Goal: Obtain resource: Download file/media

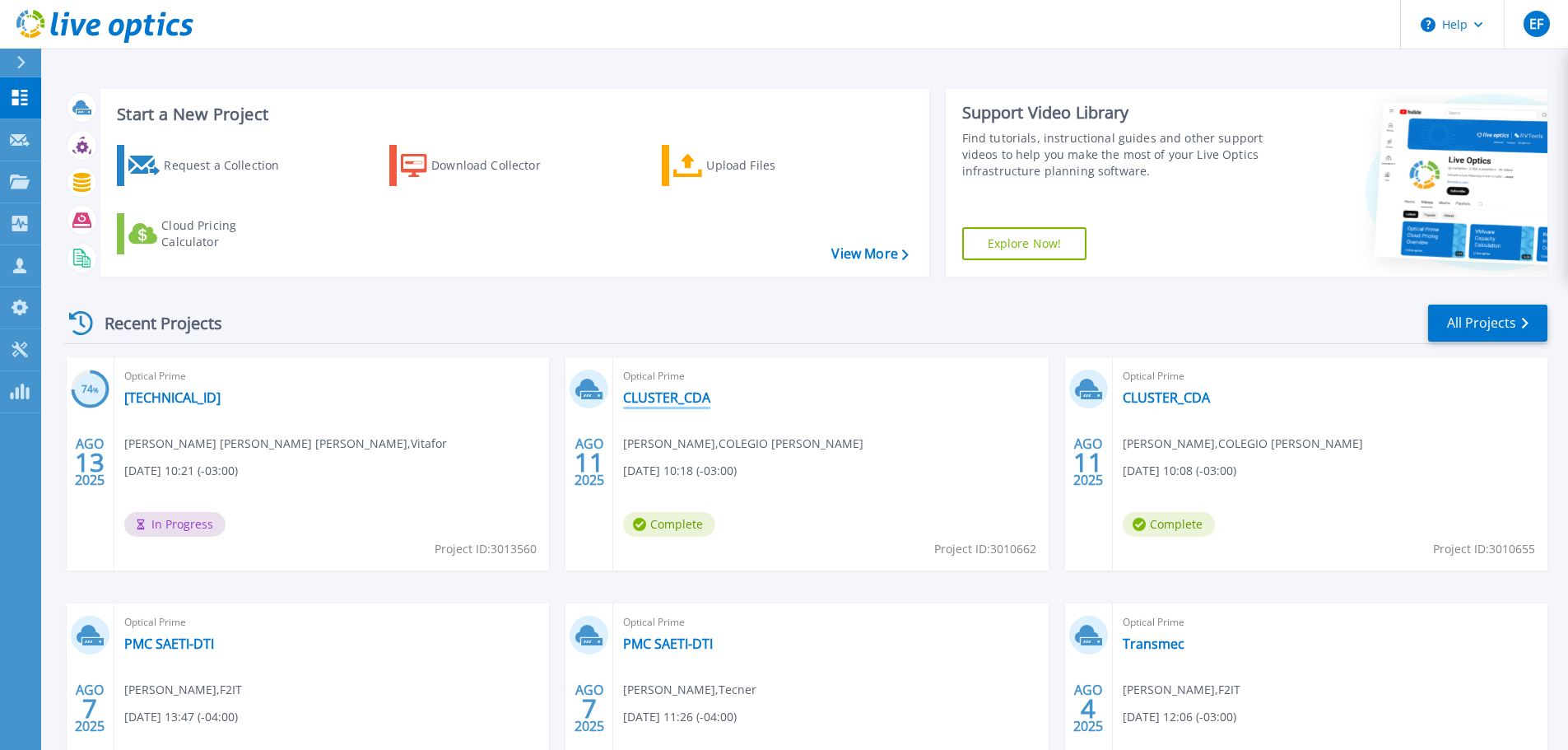
click at [698, 395] on link "CLUSTER_CDA" at bounding box center [667, 397] width 87 height 17
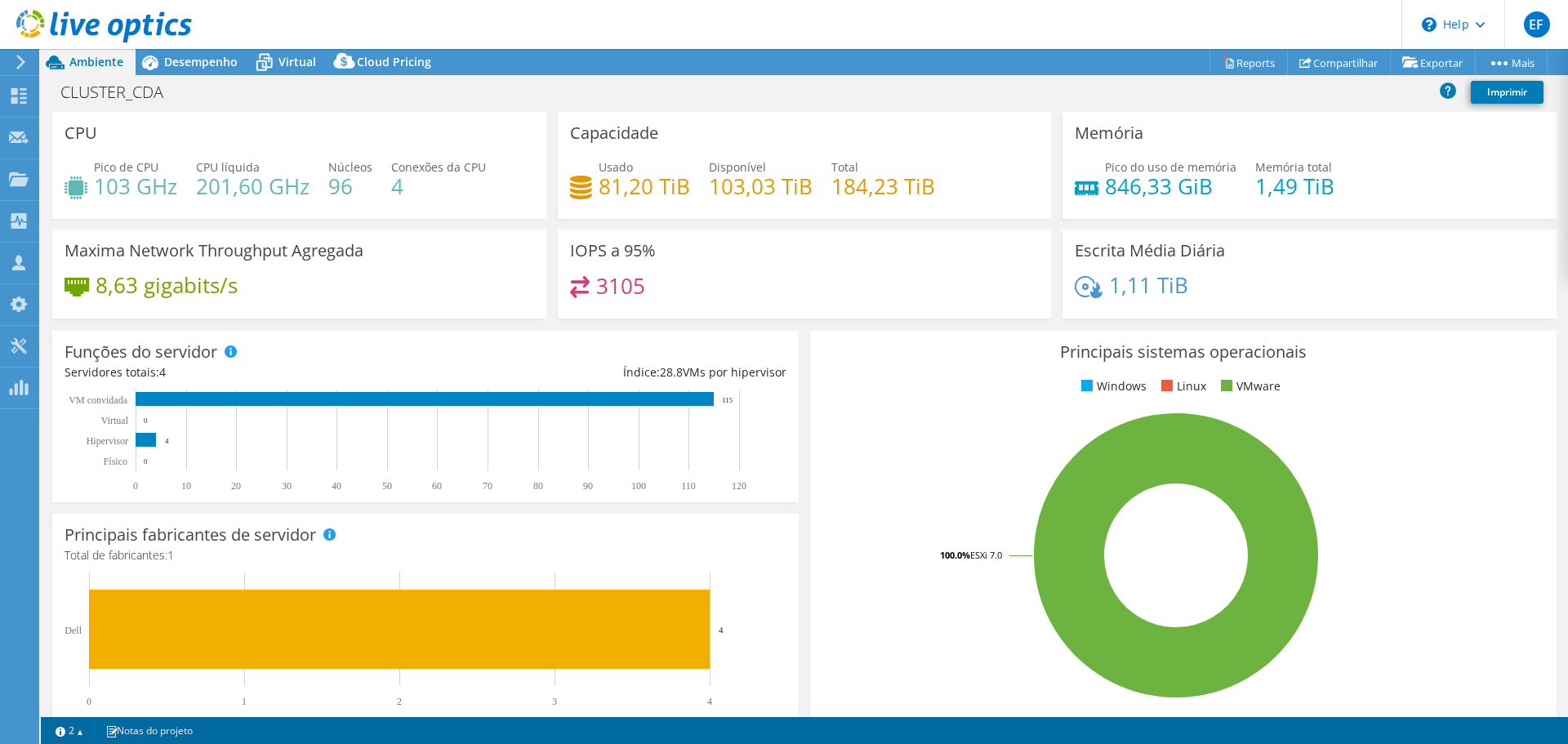
select select "USD"
click at [180, 67] on span "Desempenho" at bounding box center [200, 62] width 74 height 16
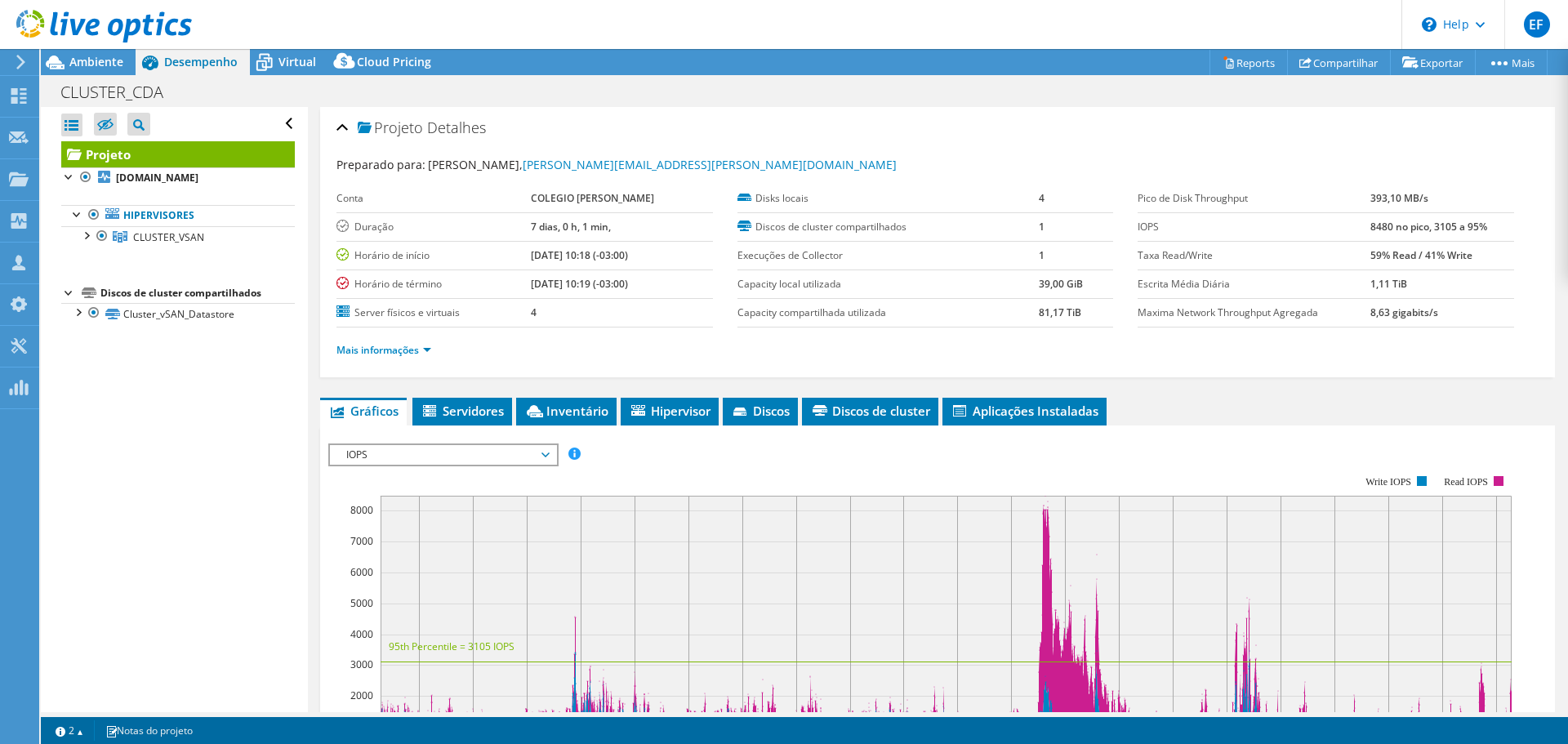
click at [291, 84] on div "CLUSTER_CDA Imprimir" at bounding box center [804, 92] width 1527 height 30
click at [313, 53] on div "Virtual" at bounding box center [289, 62] width 78 height 26
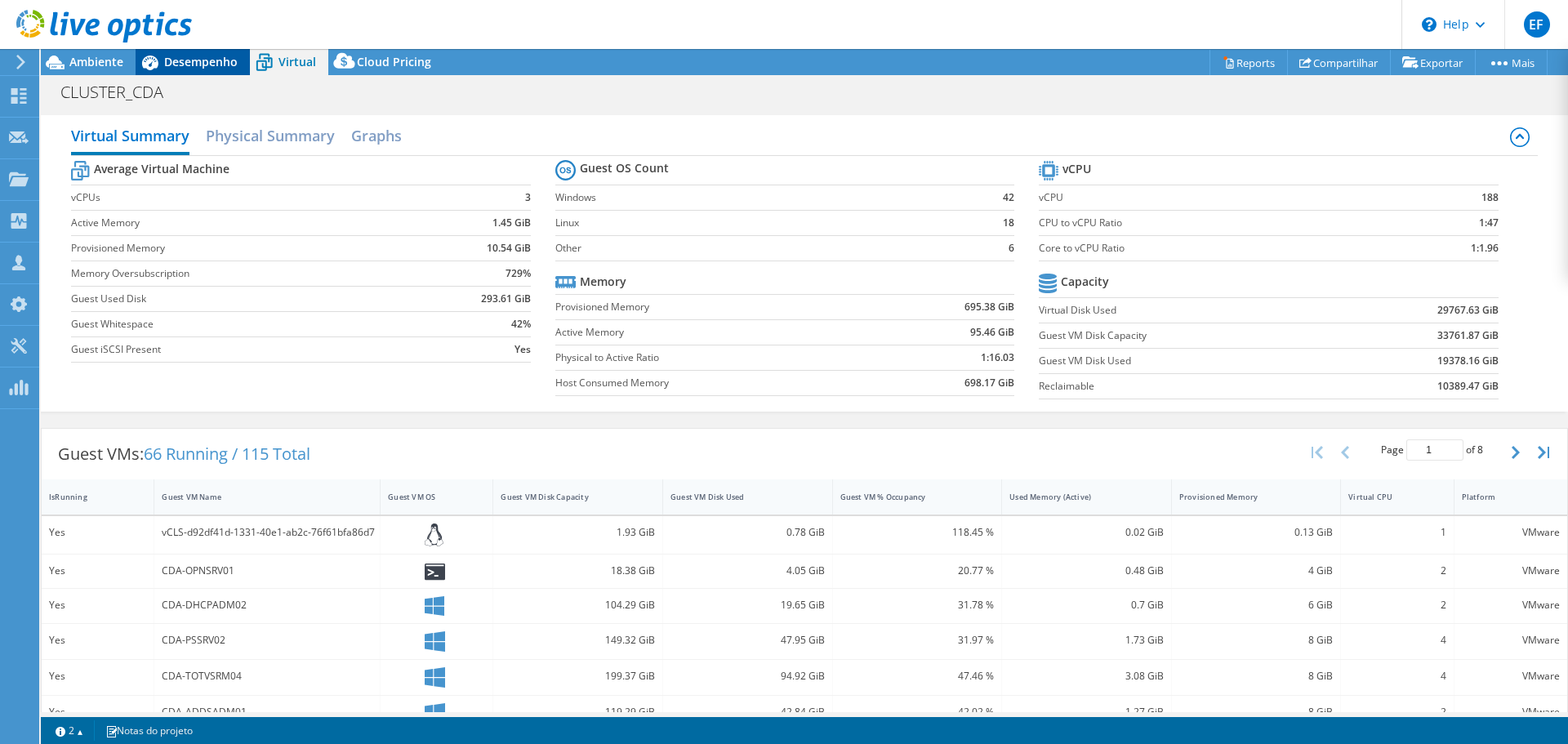
click at [176, 65] on span "Desempenho" at bounding box center [200, 62] width 74 height 16
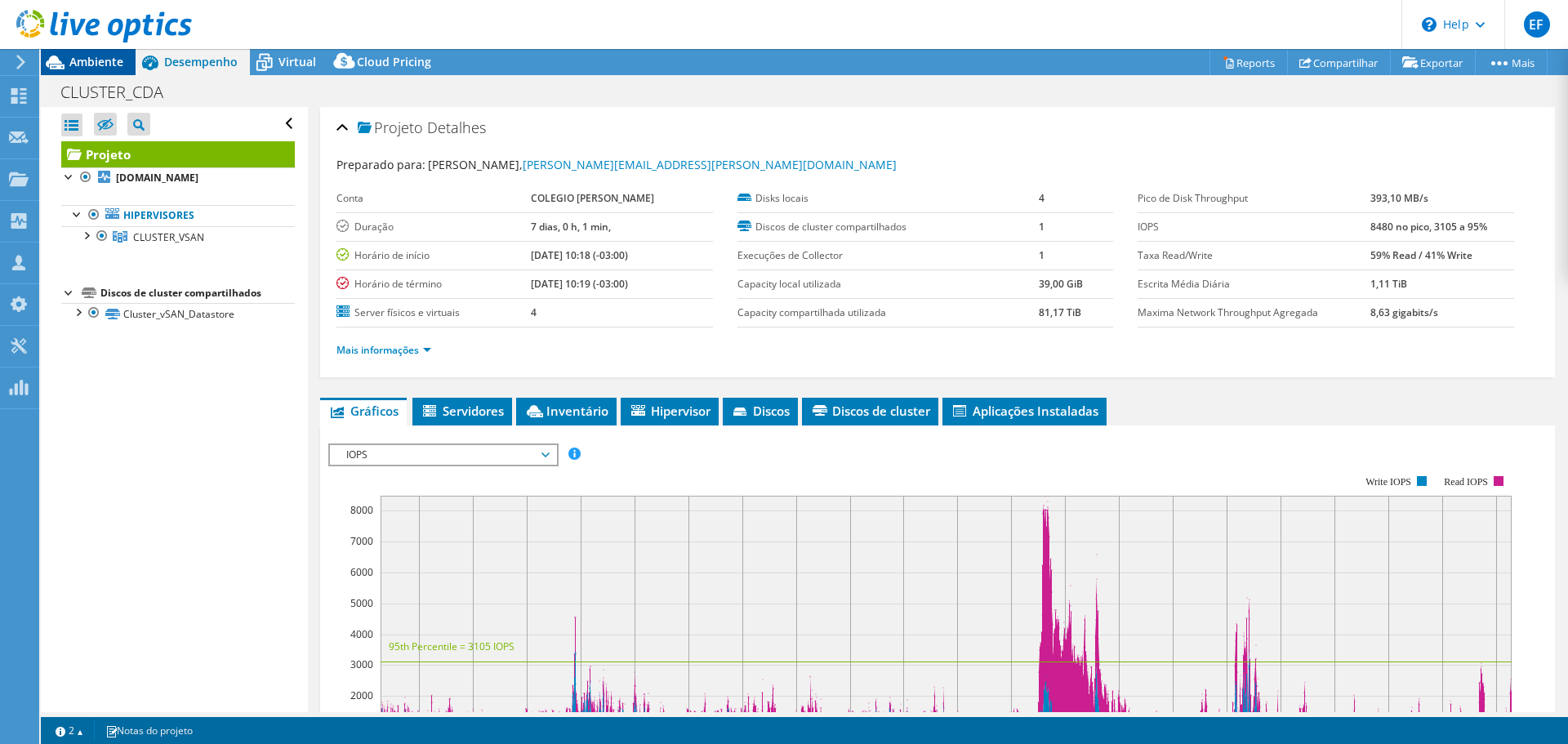
click at [60, 56] on icon at bounding box center [55, 62] width 29 height 29
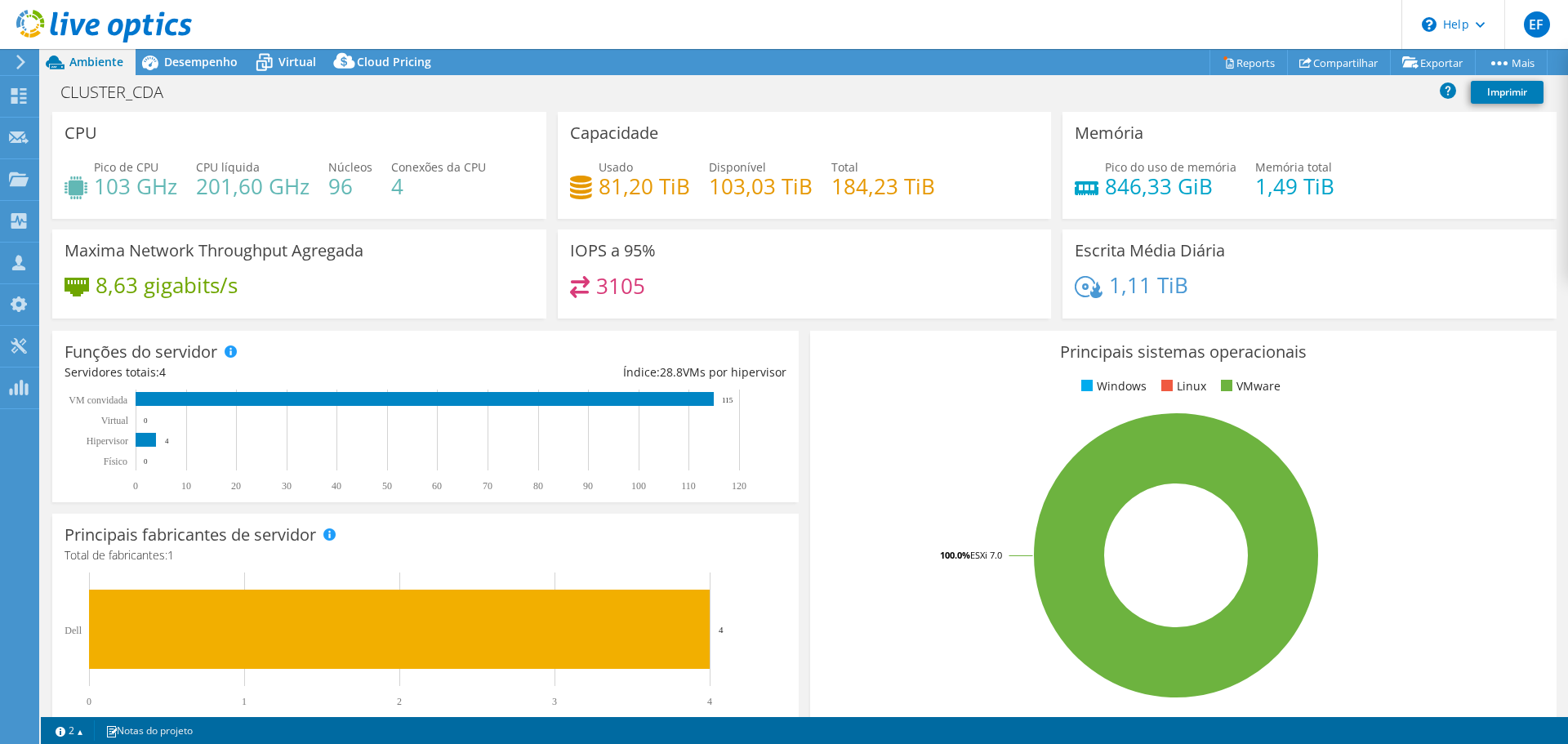
click at [225, 46] on header "EF Membro da equipe [PERSON_NAME] [PERSON_NAME][EMAIL_ADDRESS][DOMAIN_NAME] F2I…" at bounding box center [784, 24] width 1568 height 49
click at [286, 59] on span "Virtual" at bounding box center [297, 62] width 37 height 16
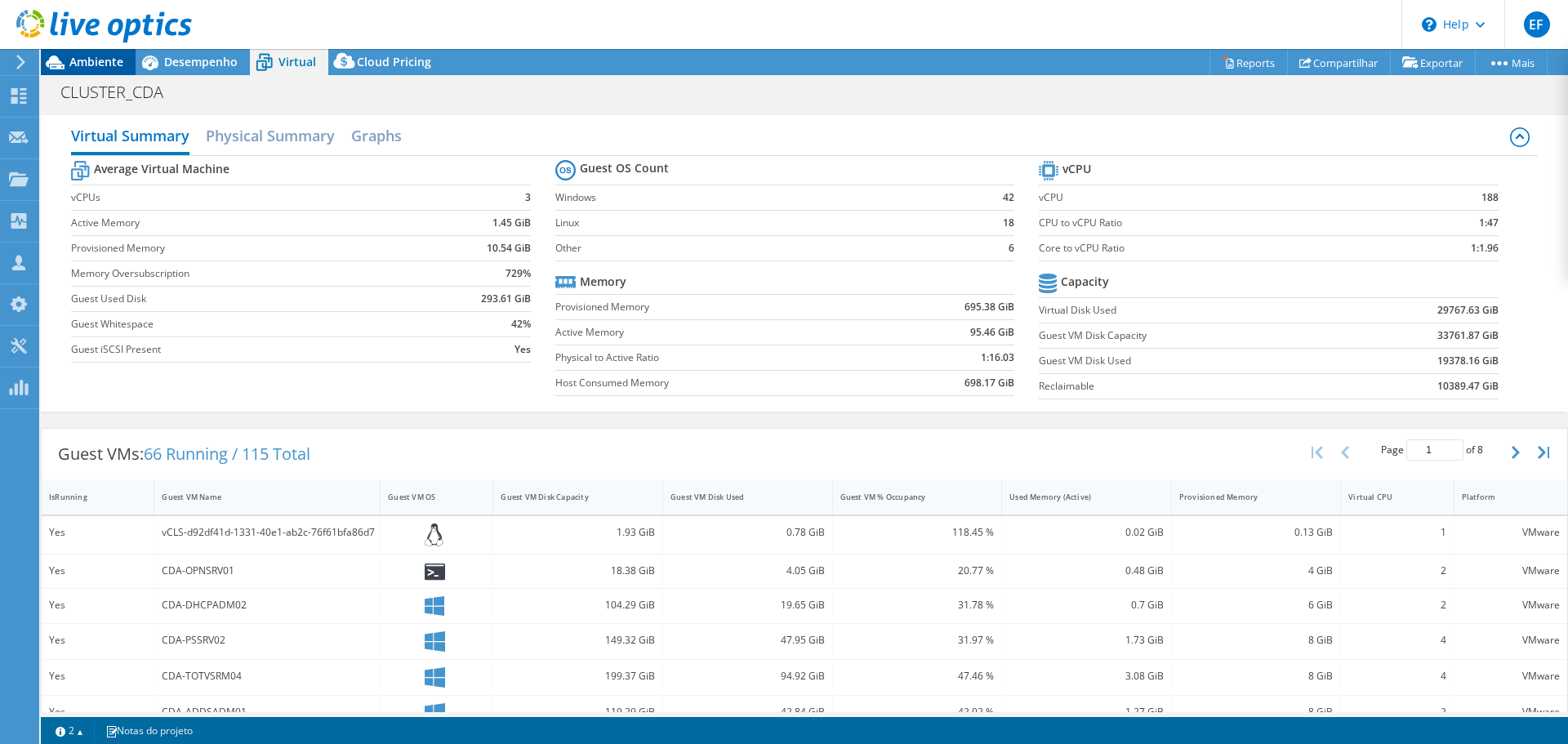
click at [86, 62] on span "Ambiente" at bounding box center [96, 62] width 54 height 16
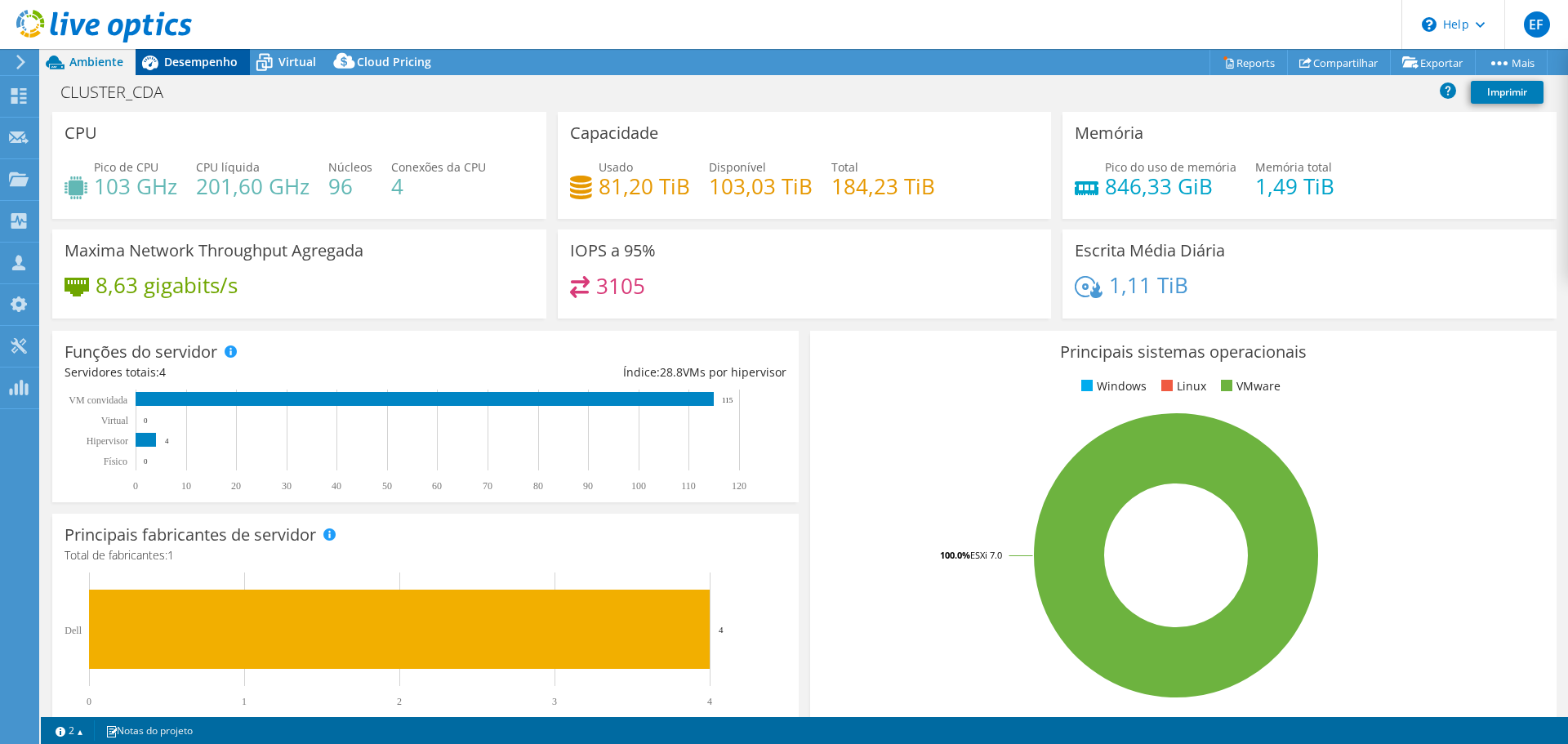
click at [204, 49] on div "Desempenho" at bounding box center [193, 62] width 114 height 26
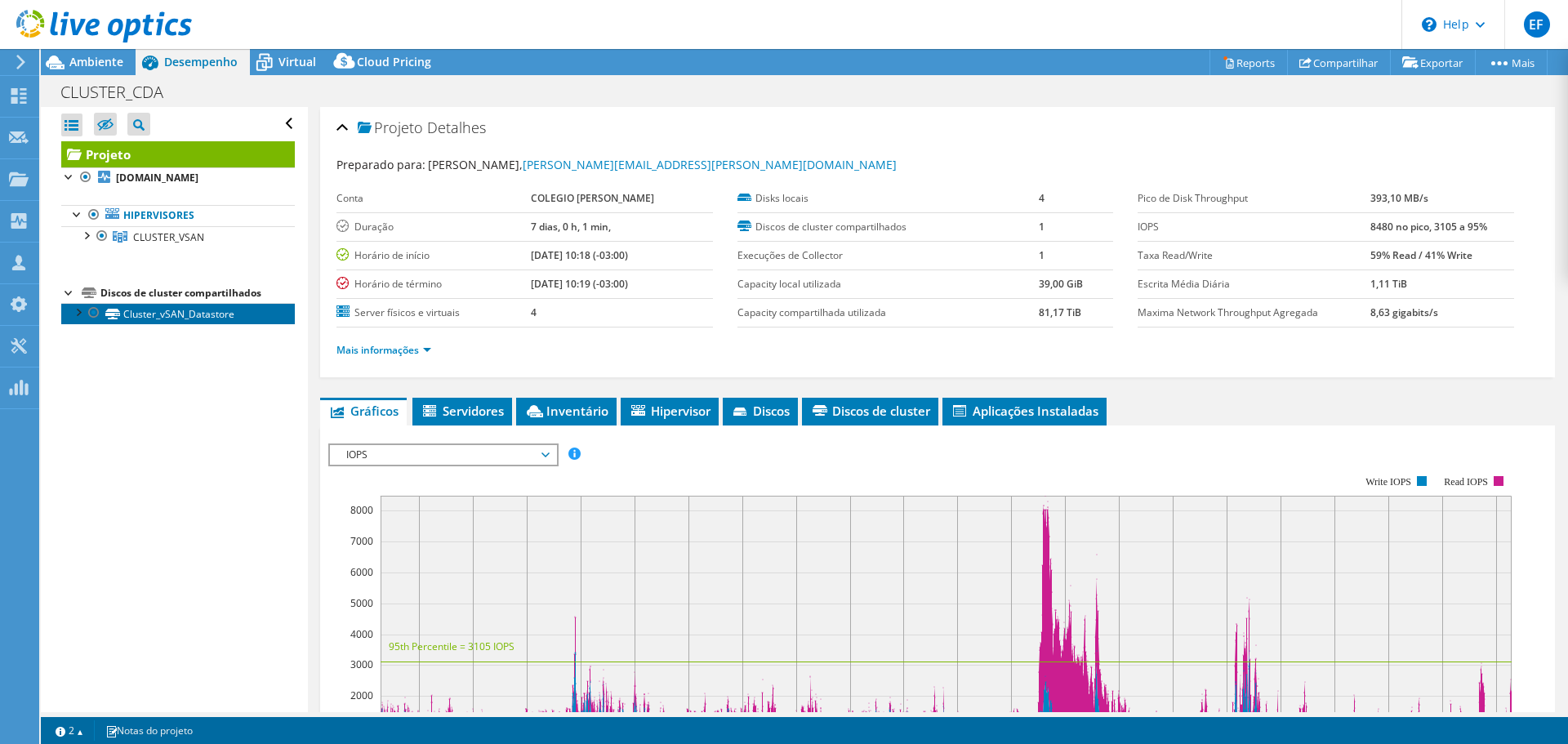
click at [215, 322] on link "Cluster_vSAN_Datastore" at bounding box center [178, 313] width 233 height 21
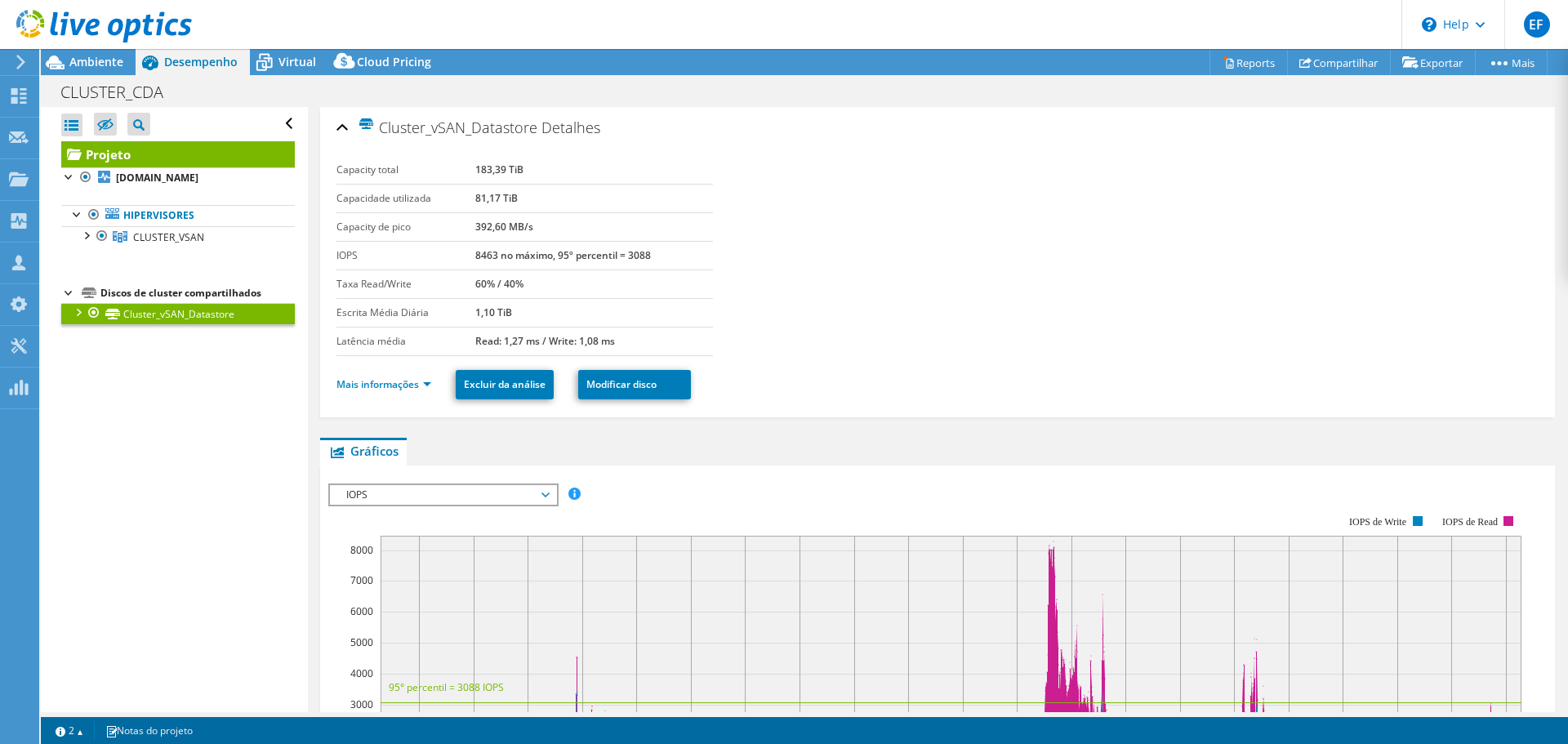
click at [182, 162] on link "Projeto" at bounding box center [178, 154] width 233 height 26
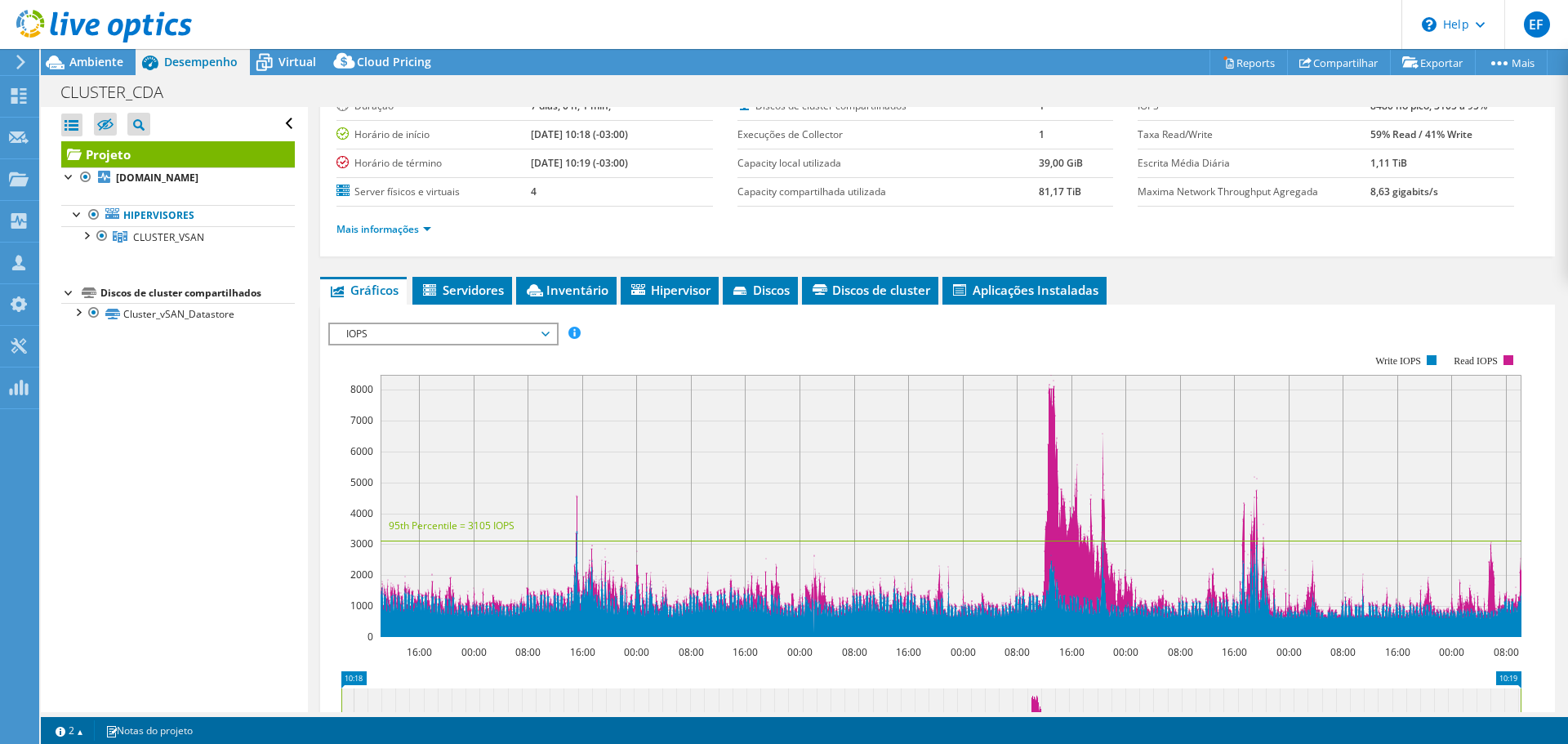
scroll to position [163, 0]
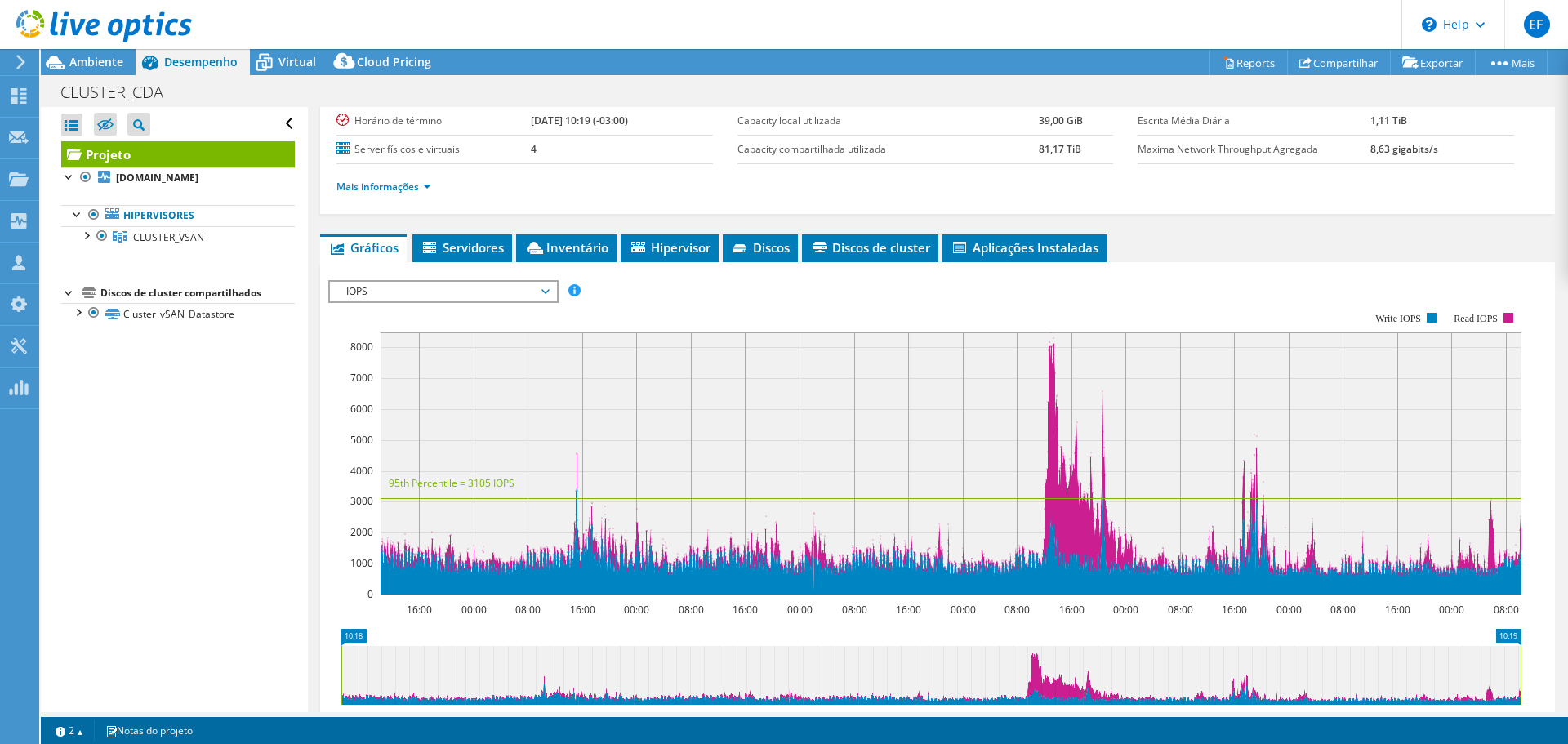
click at [541, 292] on span "IOPS" at bounding box center [443, 291] width 210 height 20
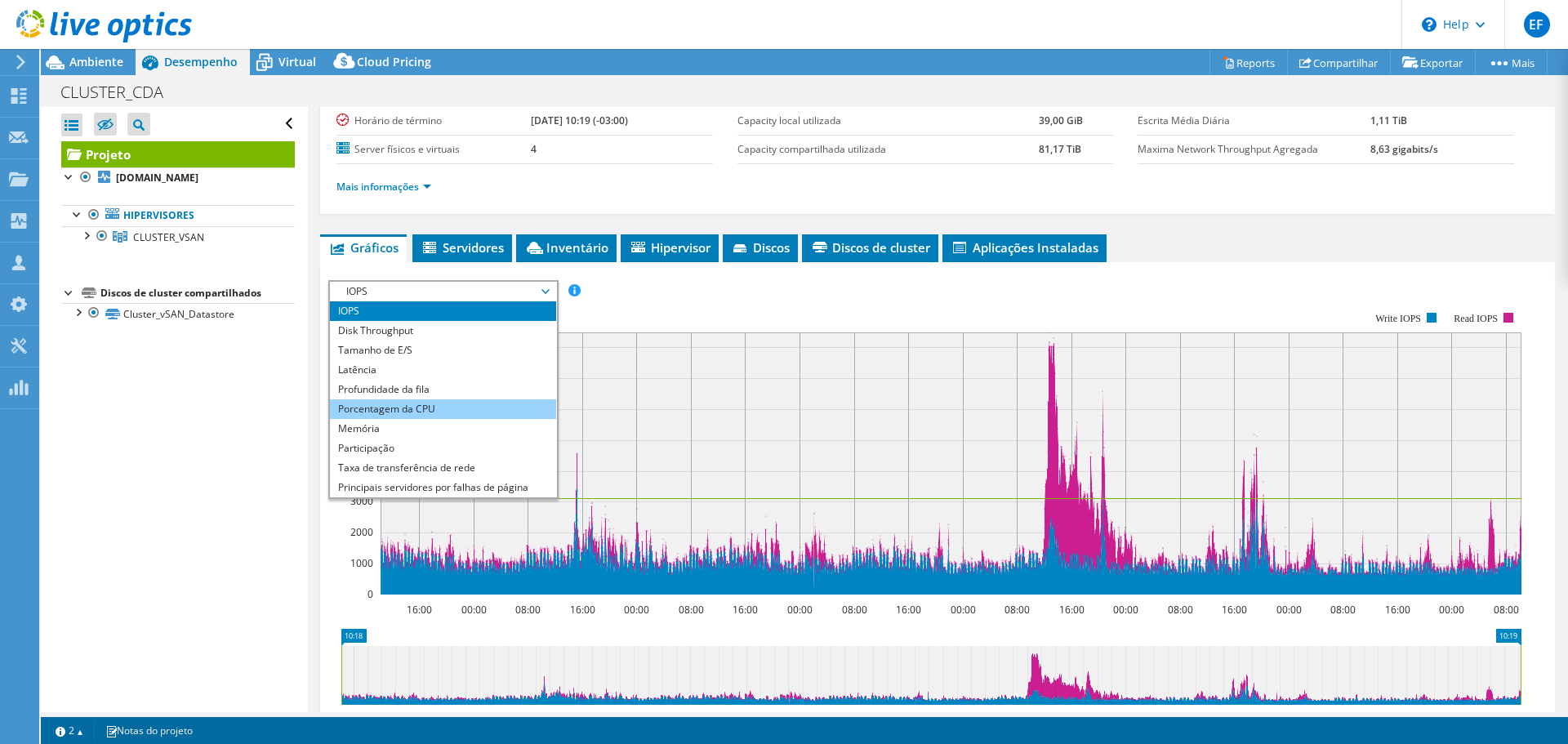
click at [515, 402] on li "Porcentagem da CPU" at bounding box center [442, 408] width 226 height 20
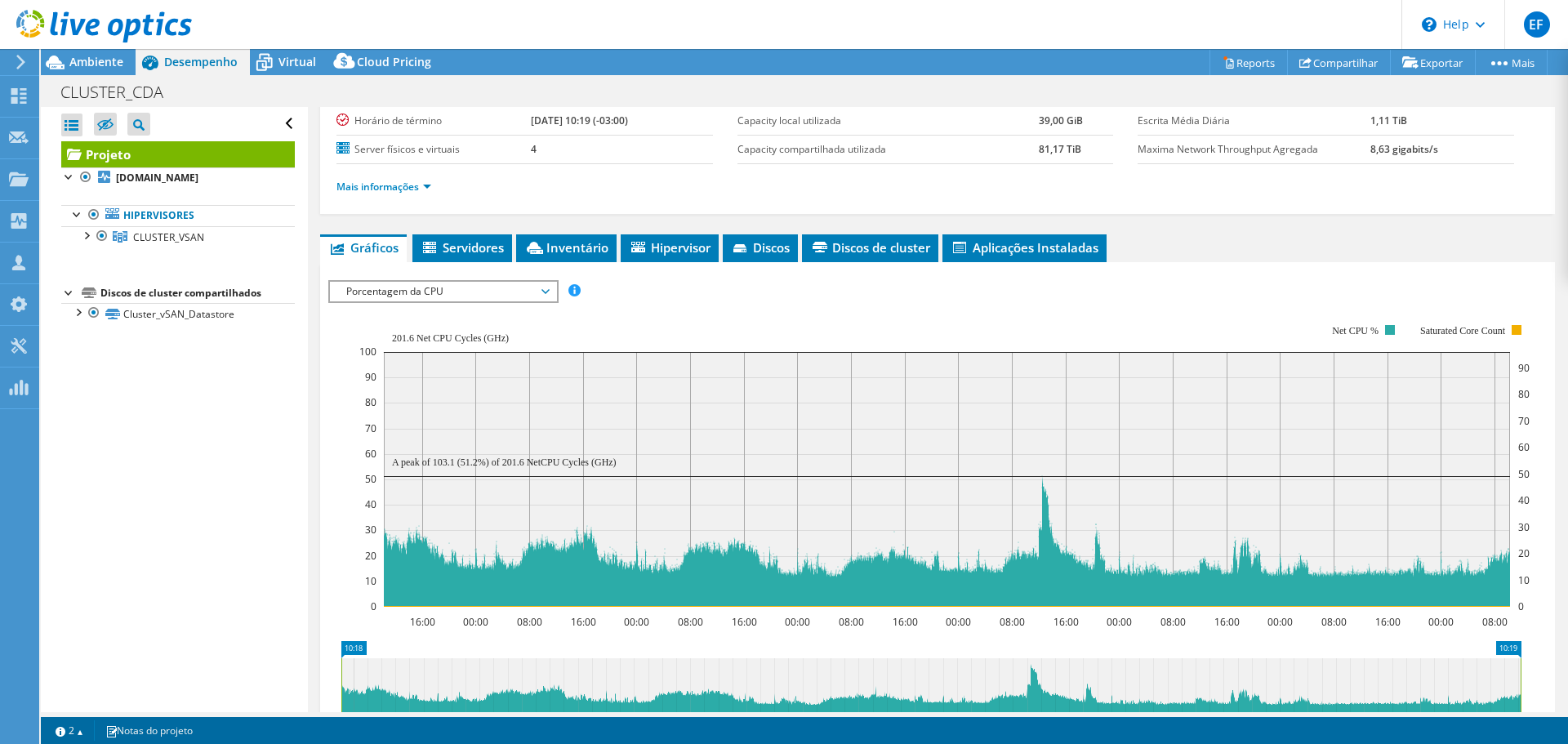
click at [548, 286] on span "Porcentagem da CPU" at bounding box center [443, 291] width 210 height 20
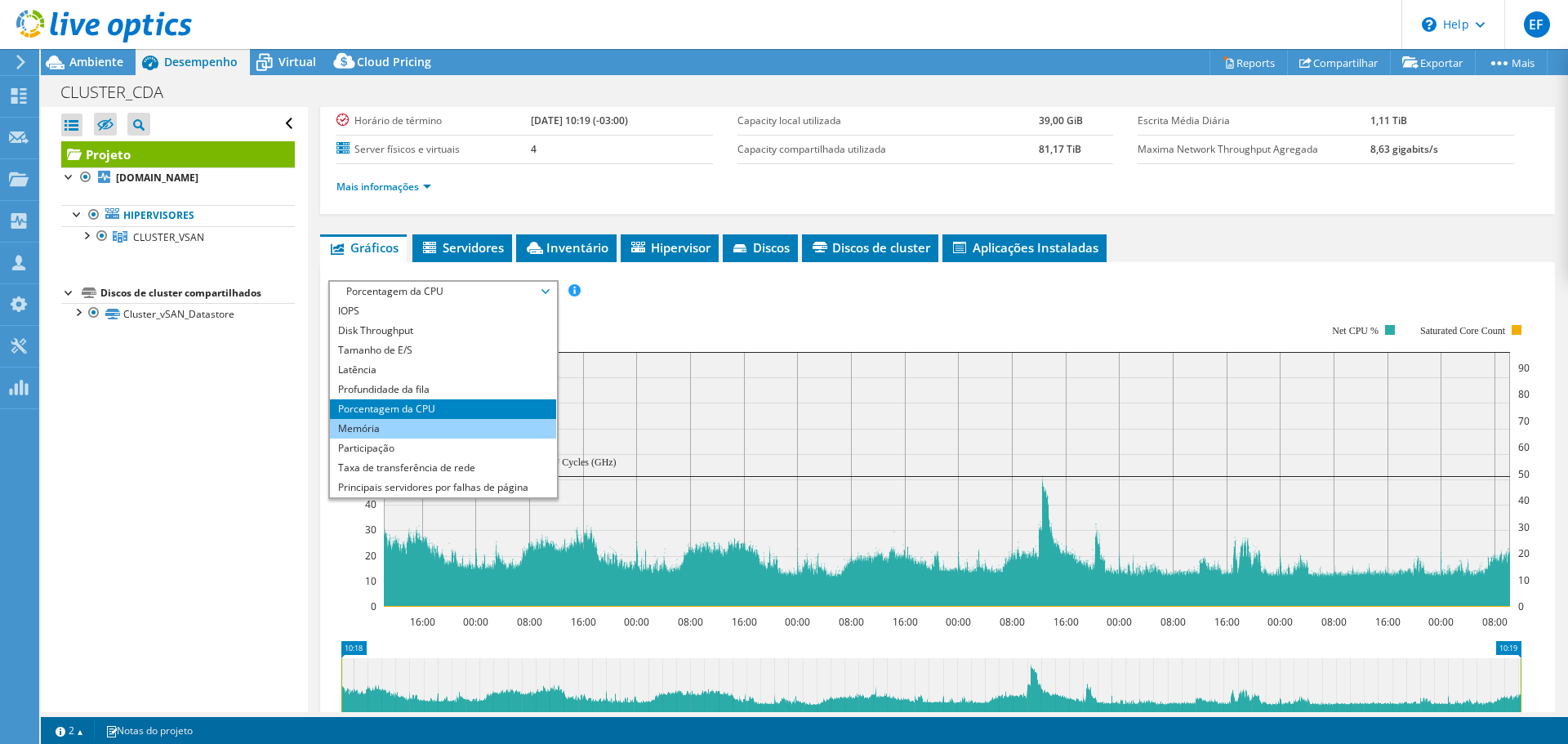
click at [509, 419] on li "Memória" at bounding box center [442, 428] width 226 height 20
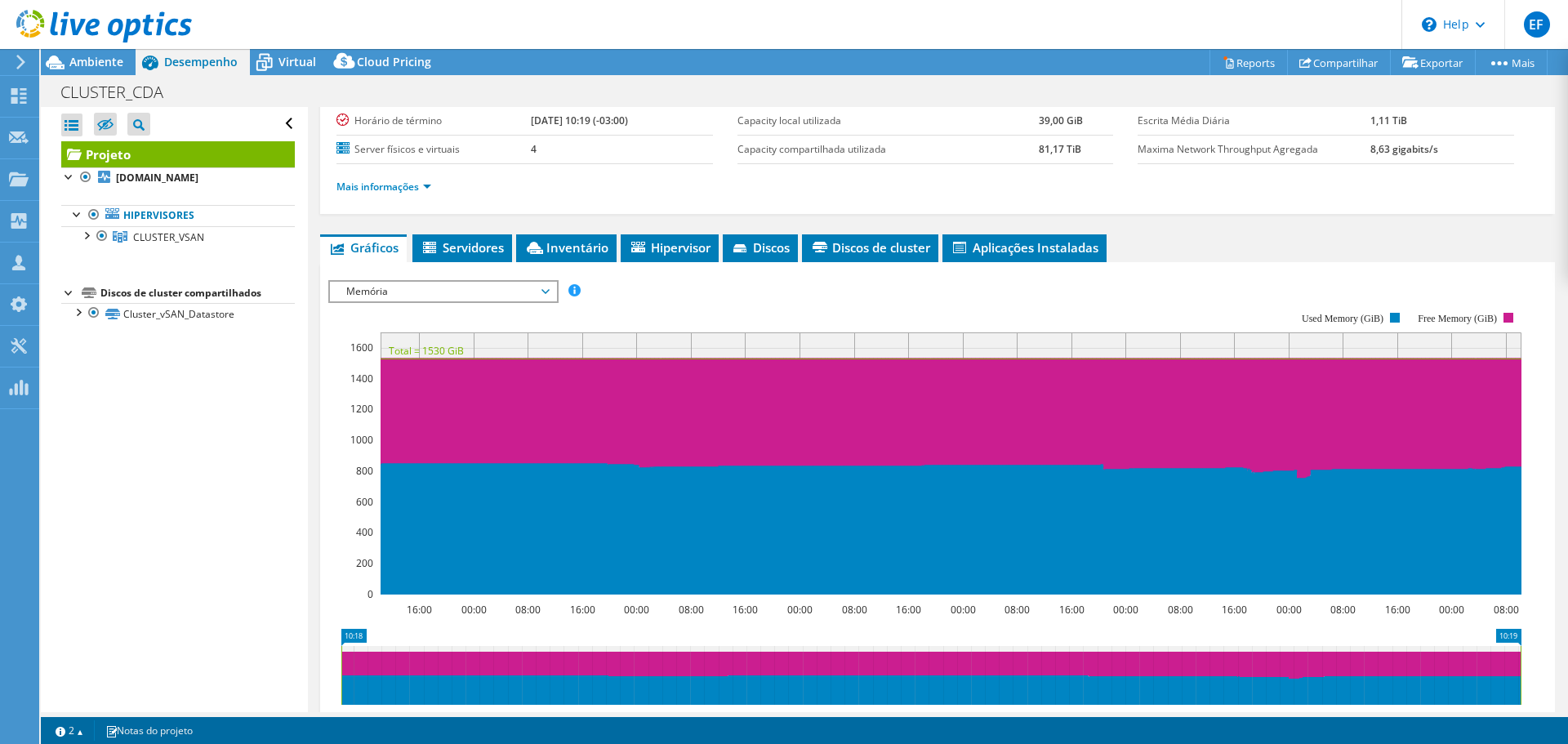
click at [536, 288] on span "Memória" at bounding box center [443, 291] width 210 height 20
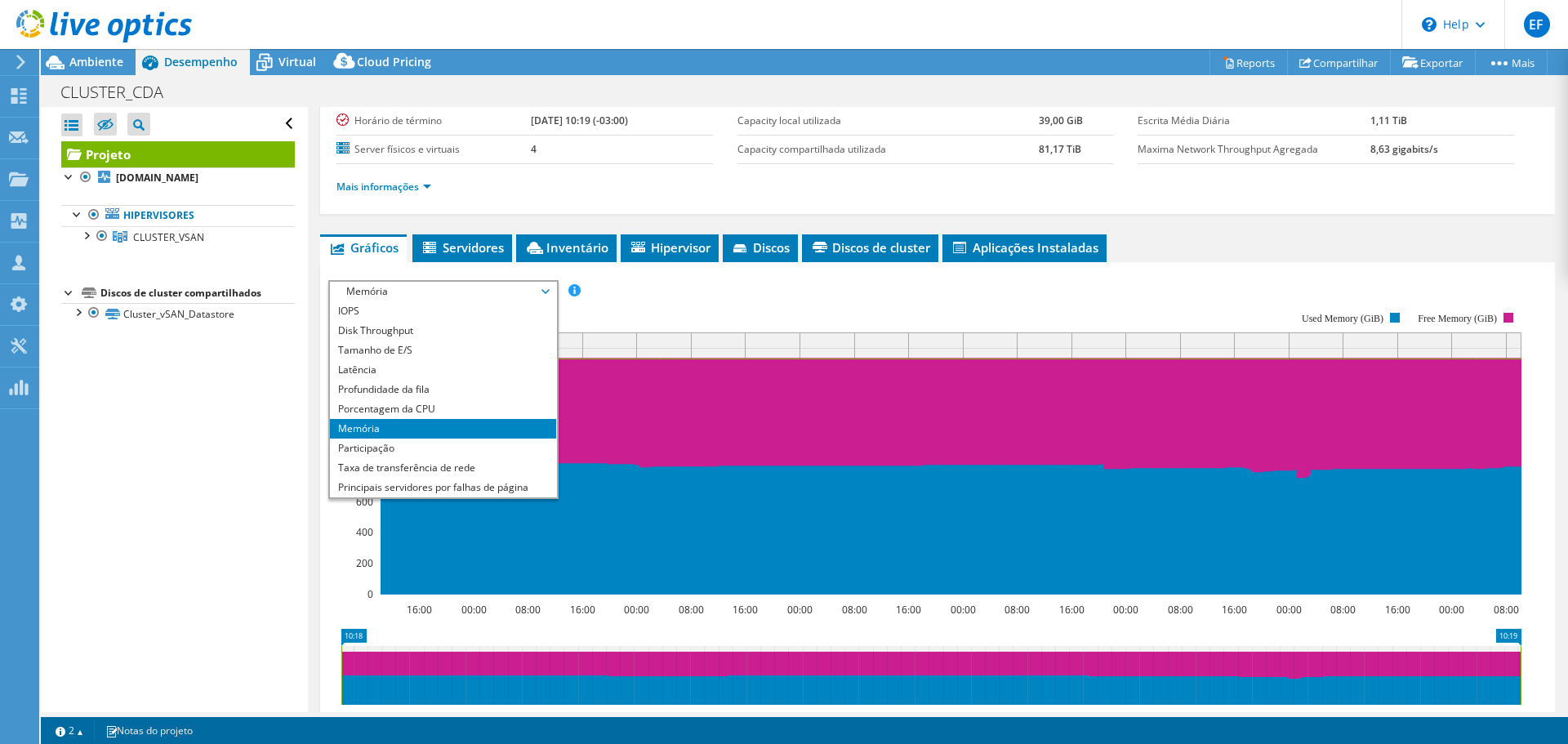
click at [689, 315] on rect at bounding box center [924, 453] width 1193 height 327
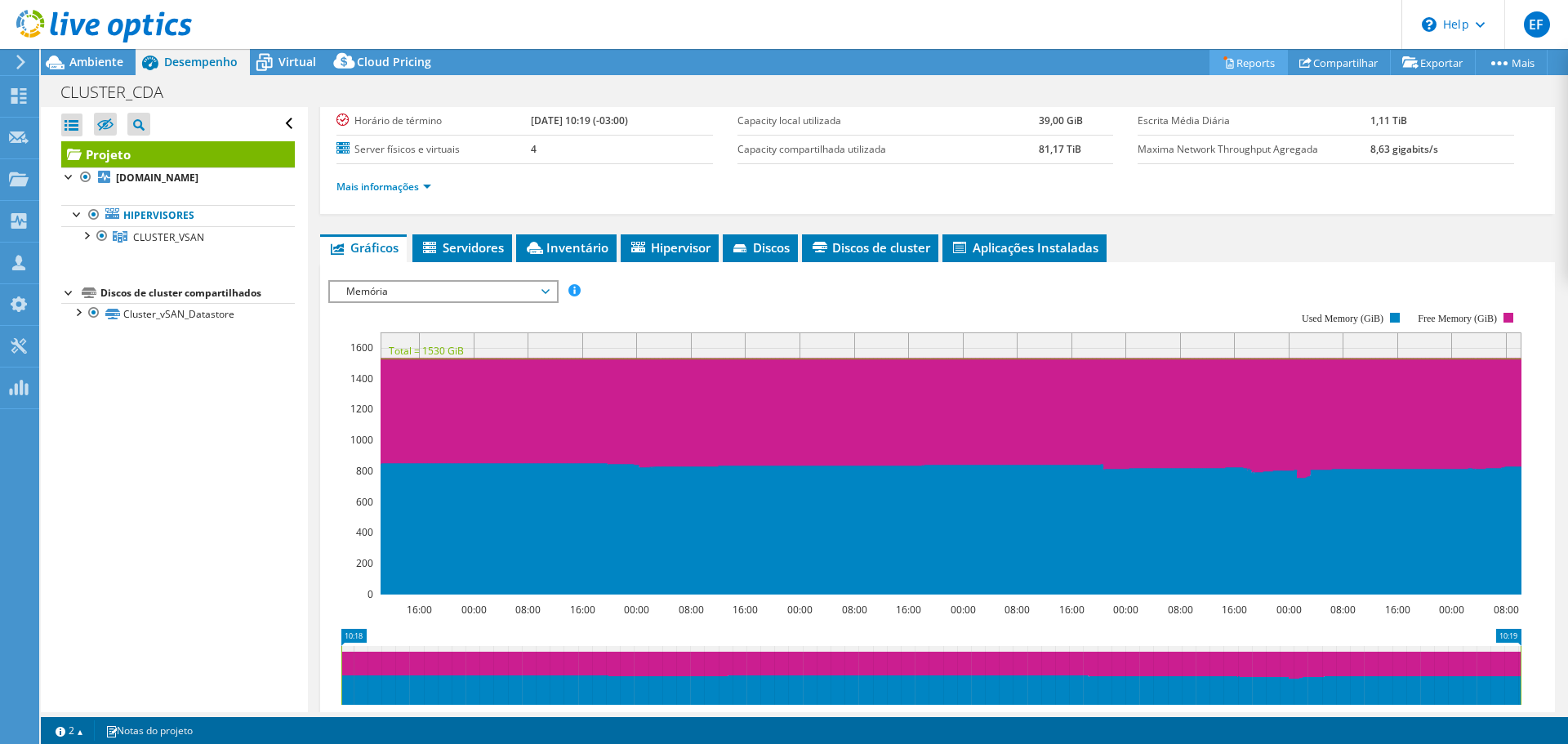
click at [1234, 70] on link "Reports" at bounding box center [1248, 62] width 78 height 25
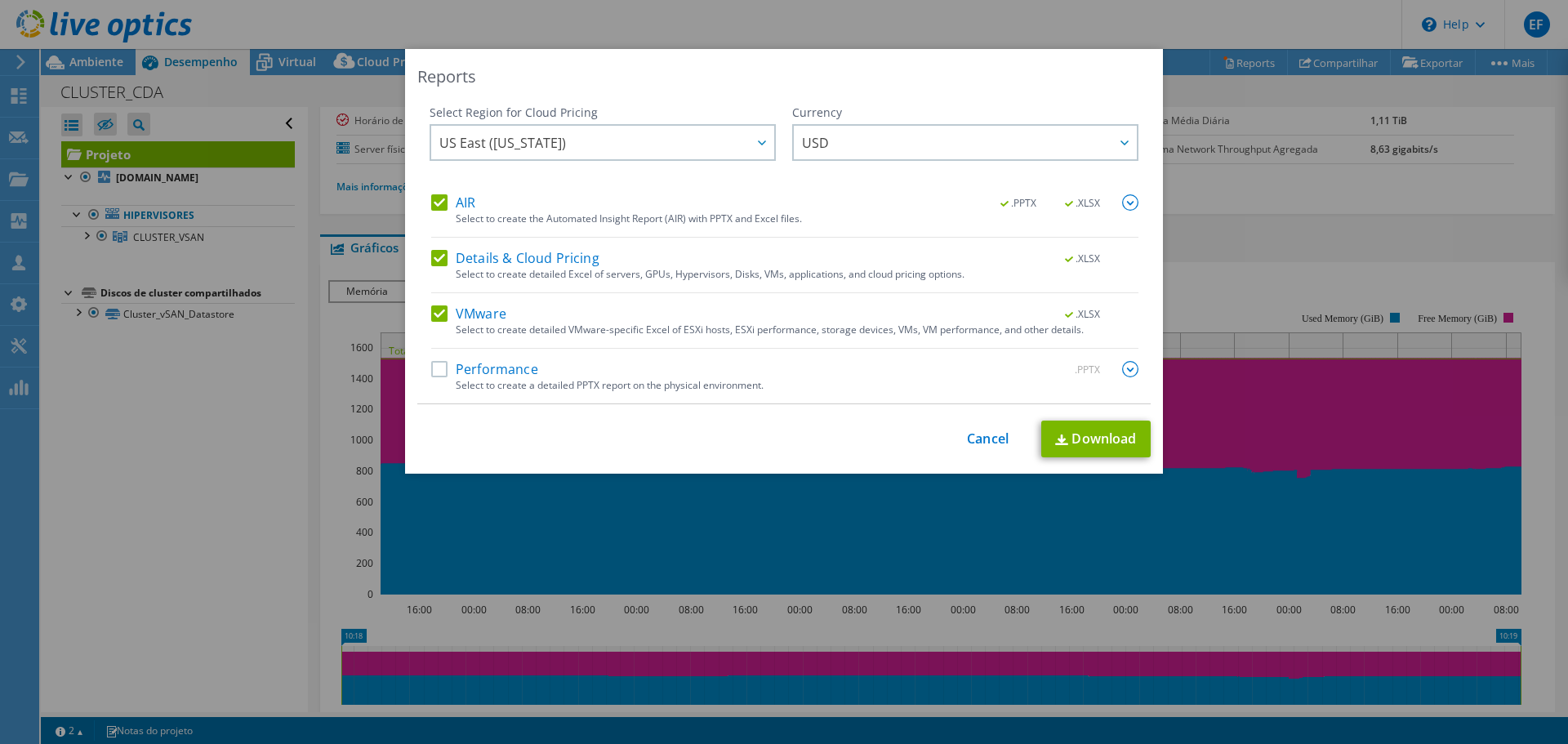
click at [459, 365] on label "Performance" at bounding box center [484, 369] width 107 height 16
click at [0, 0] on input "Performance" at bounding box center [0, 0] width 0 height 0
click at [1055, 436] on img at bounding box center [1061, 440] width 13 height 10
click at [988, 440] on link "Cancel" at bounding box center [988, 439] width 42 height 16
